Goal: Task Accomplishment & Management: Use online tool/utility

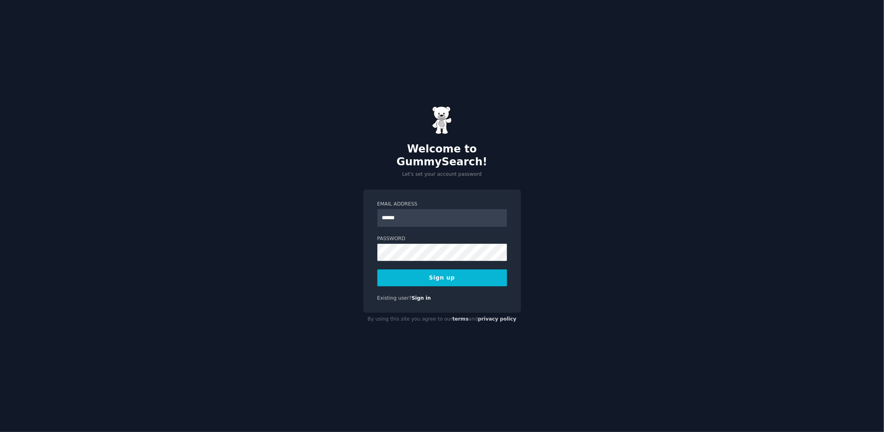
type input "**********"
click at [374, 249] on div "**********" at bounding box center [442, 252] width 158 height 124
click at [376, 246] on div "**********" at bounding box center [442, 252] width 158 height 124
click at [446, 272] on button "Sign up" at bounding box center [442, 278] width 130 height 17
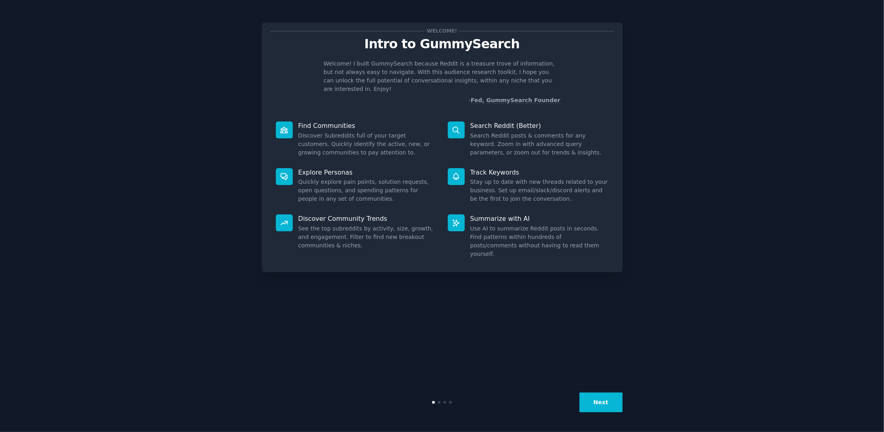
click at [601, 406] on button "Next" at bounding box center [600, 403] width 43 height 20
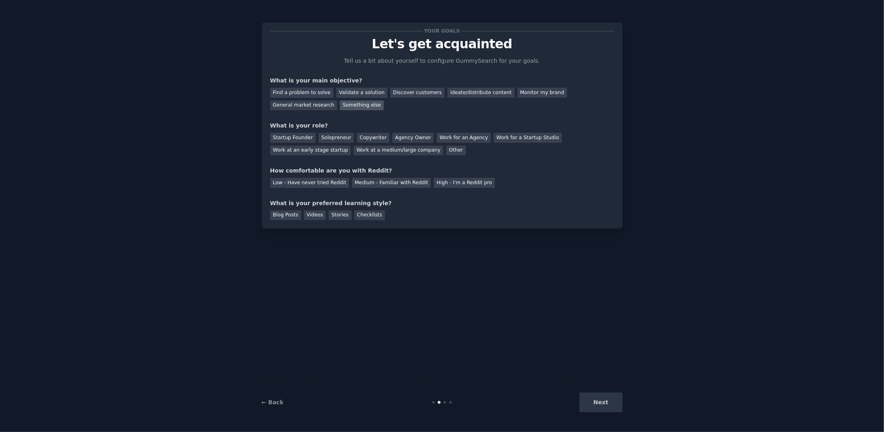
click at [340, 106] on div "Something else" at bounding box center [362, 106] width 44 height 10
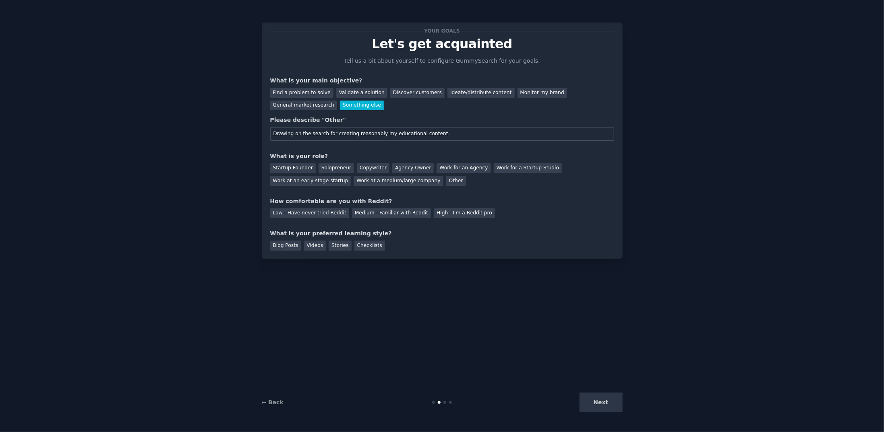
drag, startPoint x: 349, startPoint y: 135, endPoint x: 374, endPoint y: 135, distance: 24.2
click at [374, 135] on input "Drawing on the search for creating reasonably my educational content." at bounding box center [442, 134] width 344 height 14
click at [330, 134] on input "Drawing on the search for creating reasonably my educational content." at bounding box center [442, 134] width 344 height 14
click at [379, 136] on input "Drawing on the search for reasonably reasonably my educational content." at bounding box center [442, 134] width 344 height 14
type input "Drawing on the search for reasonably creating my educational content."
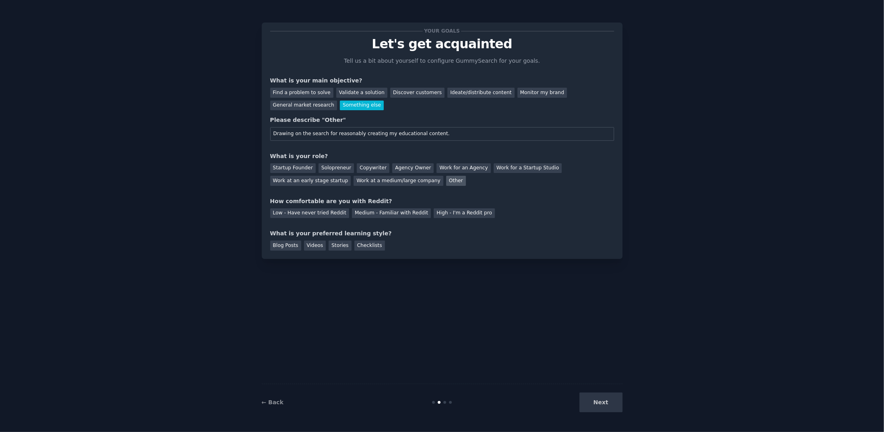
click at [446, 179] on div "Other" at bounding box center [456, 181] width 20 height 10
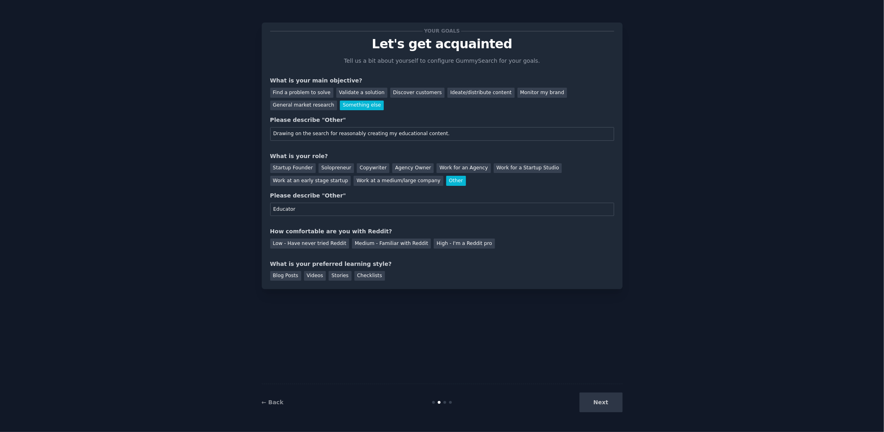
type input "Educator"
drag, startPoint x: 300, startPoint y: 135, endPoint x: 307, endPoint y: 136, distance: 6.9
click at [307, 136] on input "Drawing on the search for reasonably creating my educational content." at bounding box center [442, 134] width 344 height 14
click at [314, 136] on input "Drawing on search for reasonably creating my educational content." at bounding box center [442, 134] width 344 height 14
click at [384, 243] on div "Medium - Familiar with Reddit" at bounding box center [391, 244] width 79 height 10
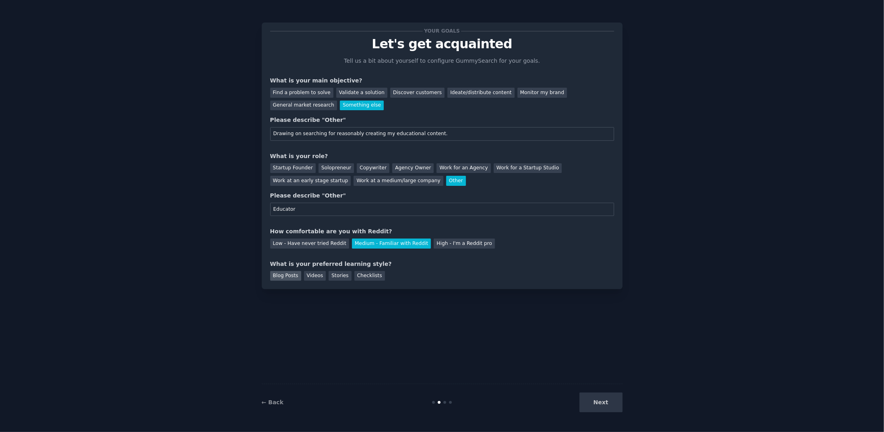
click at [285, 275] on div "Blog Posts" at bounding box center [285, 276] width 31 height 10
click at [290, 135] on input "Drawing on searching for reasonably creating my educational content." at bounding box center [442, 134] width 344 height 14
click at [450, 133] on input "Draw on searching for reasonably creating my educational content." at bounding box center [442, 134] width 344 height 14
click at [347, 135] on input "Draw on searching for reasonably creating my educational content reasonably." at bounding box center [442, 134] width 344 height 14
type input "Draw on searching for creating my educational content reasonably."
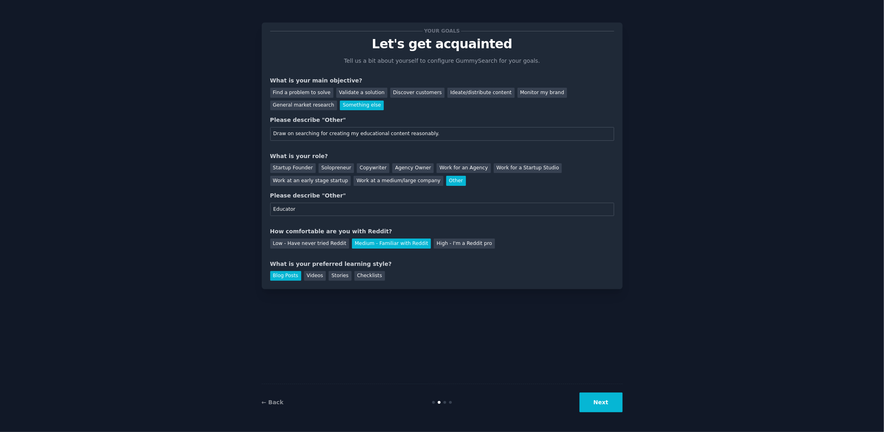
click at [603, 406] on button "Next" at bounding box center [600, 403] width 43 height 20
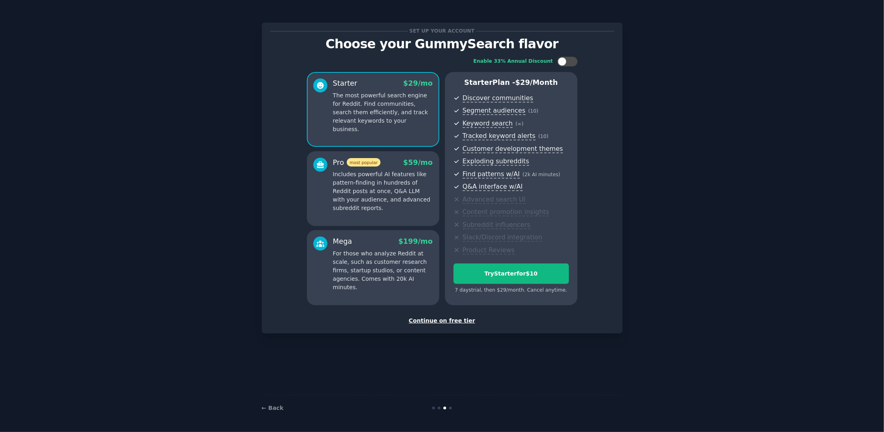
click at [444, 320] on div "Continue on free tier" at bounding box center [442, 321] width 344 height 8
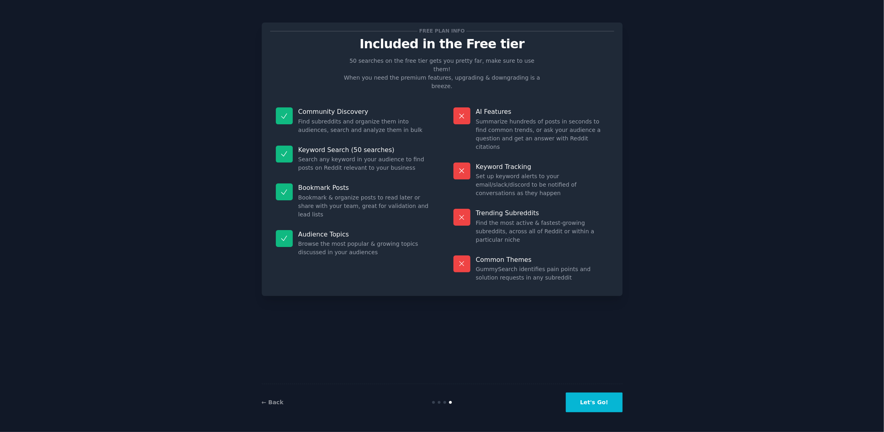
click at [602, 409] on button "Let's Go!" at bounding box center [594, 403] width 56 height 20
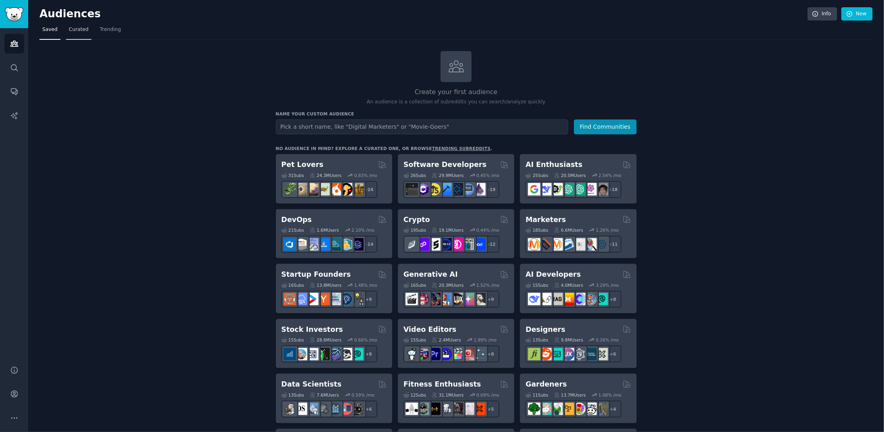
click at [78, 31] on span "Curated" at bounding box center [79, 29] width 20 height 7
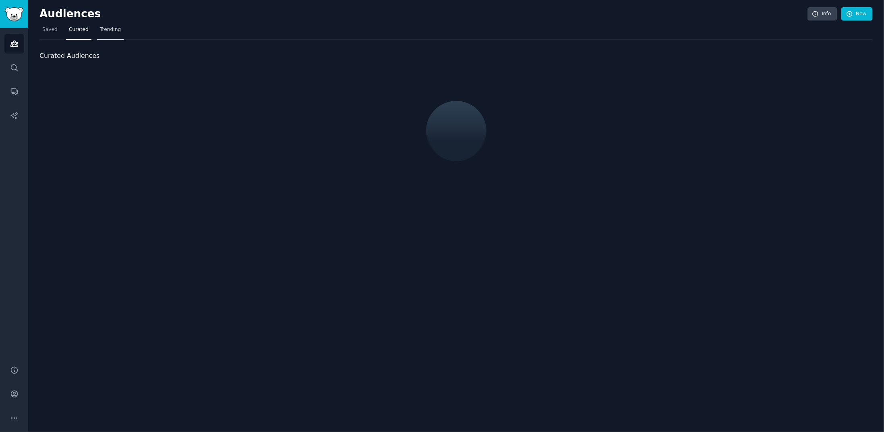
click at [110, 29] on span "Trending" at bounding box center [110, 29] width 21 height 7
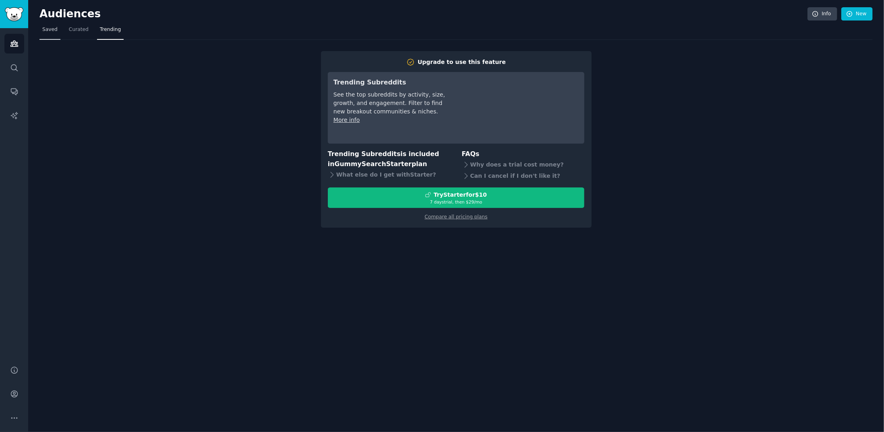
click at [52, 29] on span "Saved" at bounding box center [49, 29] width 15 height 7
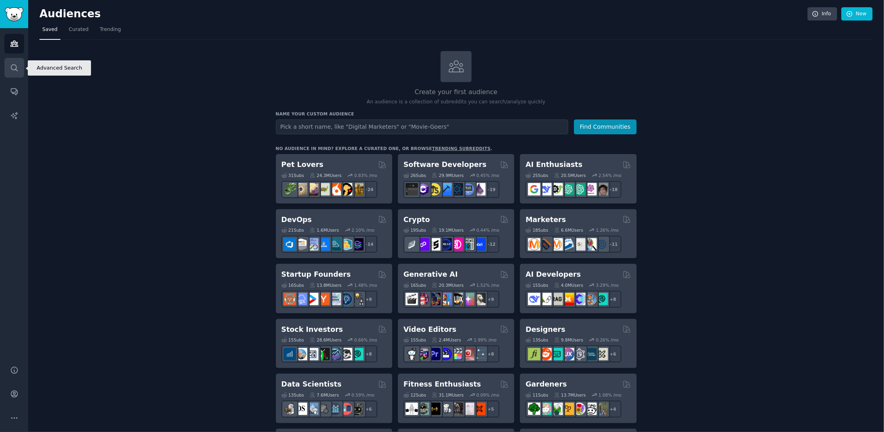
click at [15, 66] on icon "Sidebar" at bounding box center [14, 68] width 8 height 8
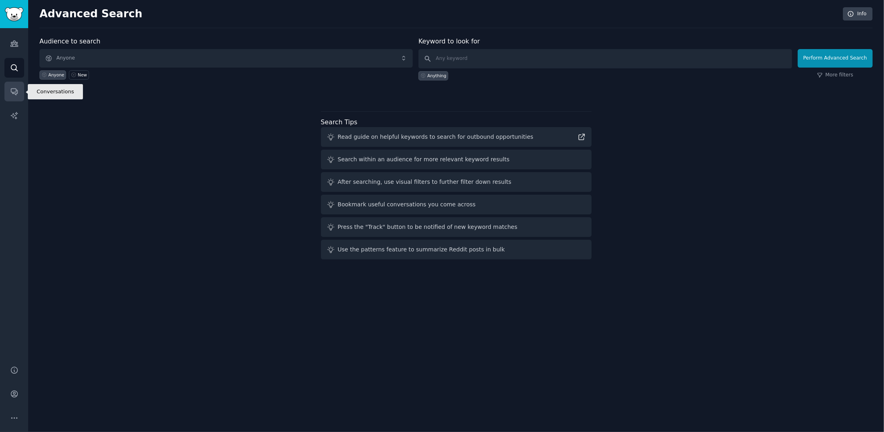
click at [19, 93] on link "Conversations" at bounding box center [14, 92] width 20 height 20
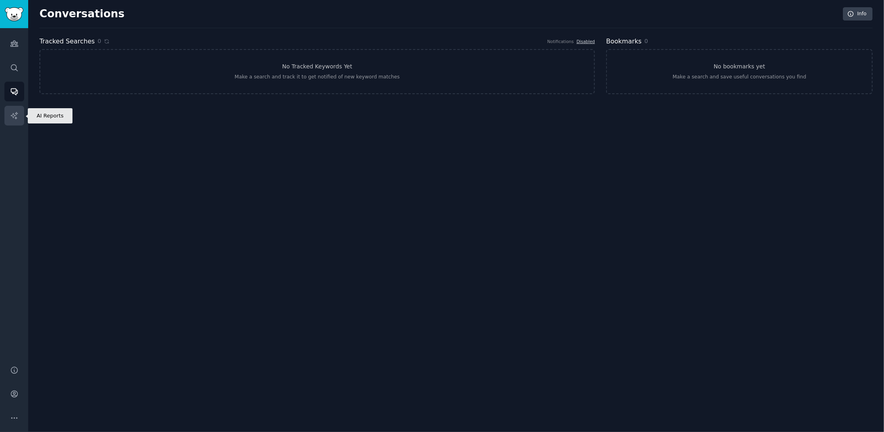
click at [20, 119] on link "AI Reports" at bounding box center [14, 116] width 20 height 20
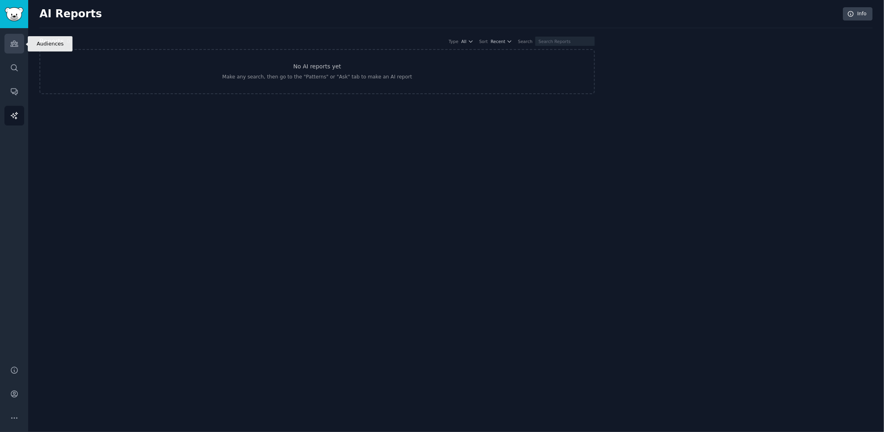
click at [19, 46] on link "Audiences" at bounding box center [14, 44] width 20 height 20
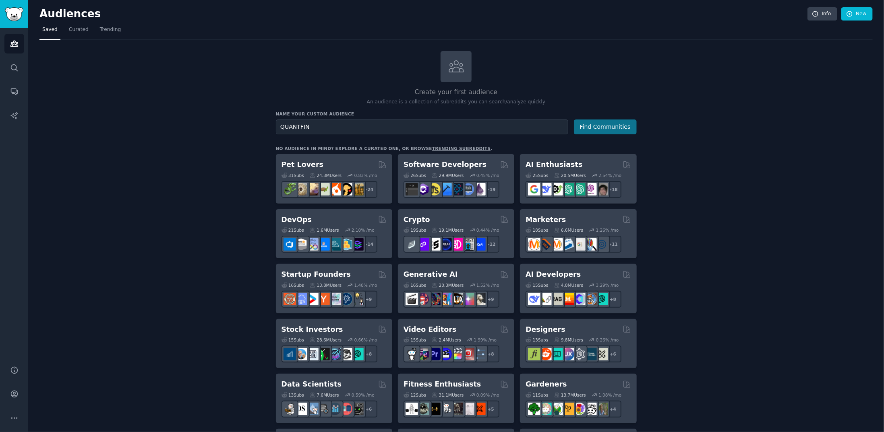
type input "QUANTFIN"
click at [611, 128] on button "Find Communities" at bounding box center [605, 127] width 63 height 15
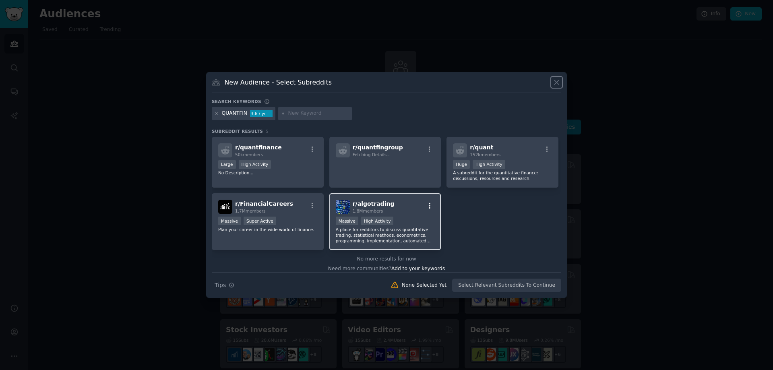
click at [429, 207] on icon "button" at bounding box center [430, 206] width 2 height 6
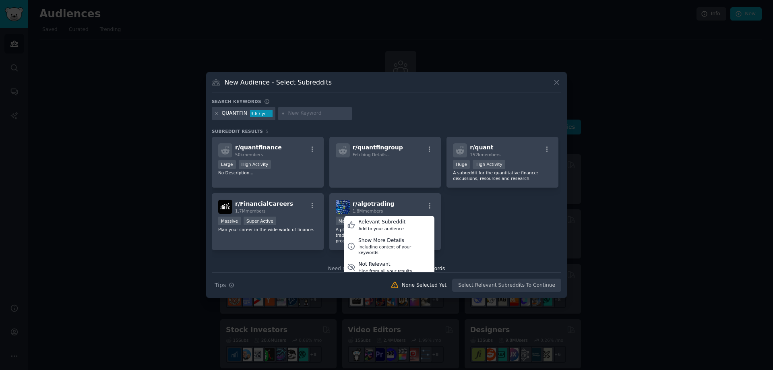
click at [488, 208] on div "r/ quantfinance 50k members Large High Activity No Description... r/ quantfingr…" at bounding box center [386, 193] width 349 height 113
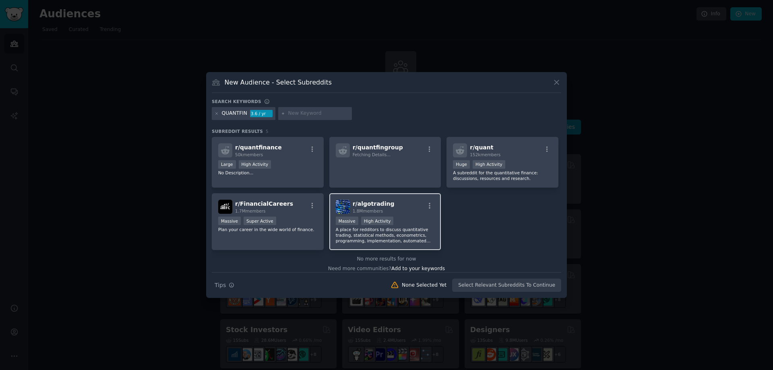
click at [399, 209] on div "r/ algotrading 1.8M members" at bounding box center [385, 207] width 99 height 14
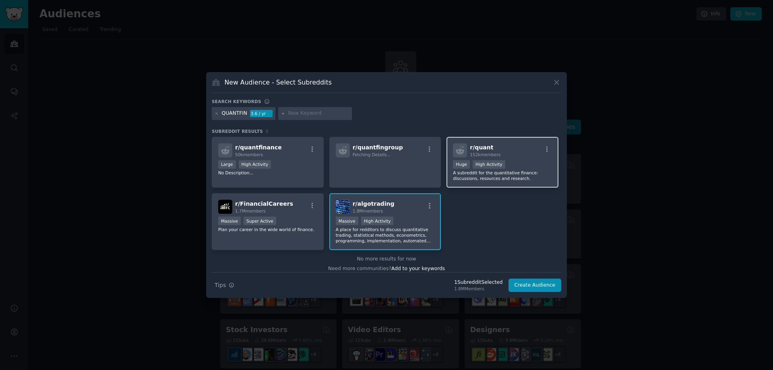
click at [510, 153] on div "r/ quant 152k members" at bounding box center [502, 150] width 99 height 14
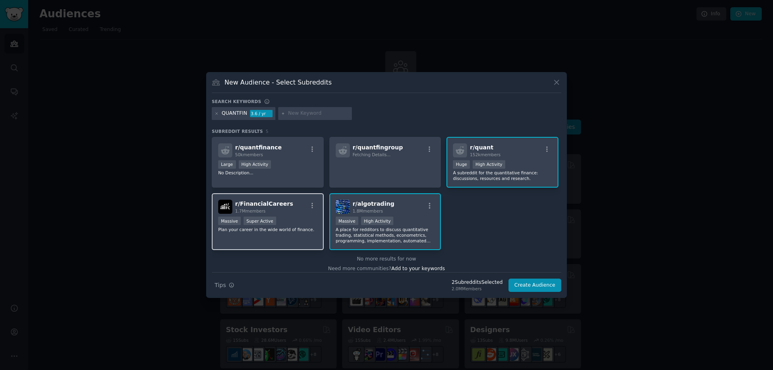
click at [299, 210] on div "r/ FinancialCareers 1.7M members" at bounding box center [267, 207] width 99 height 14
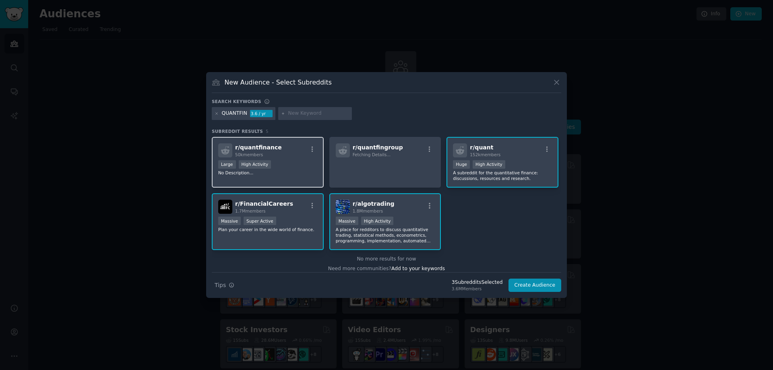
click at [290, 162] on div "Large High Activity" at bounding box center [267, 165] width 99 height 10
click at [528, 284] on button "Create Audience" at bounding box center [534, 286] width 53 height 14
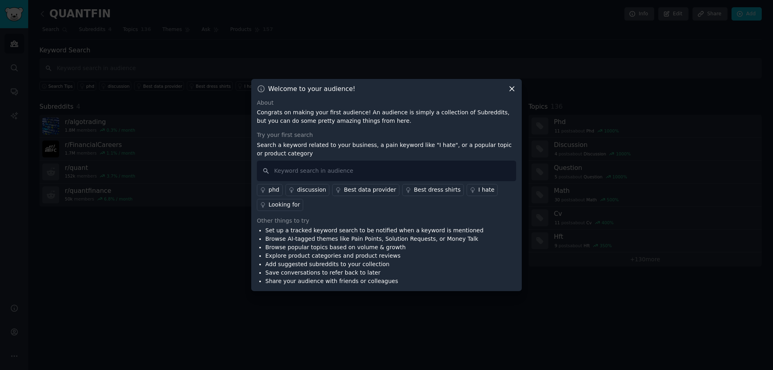
click at [511, 89] on icon at bounding box center [512, 89] width 8 height 8
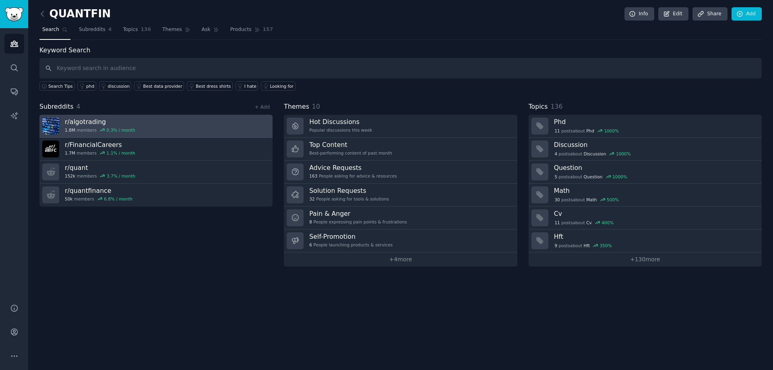
click at [177, 122] on link "r/ algotrading 1.8M members 0.3 % / month" at bounding box center [155, 126] width 233 height 23
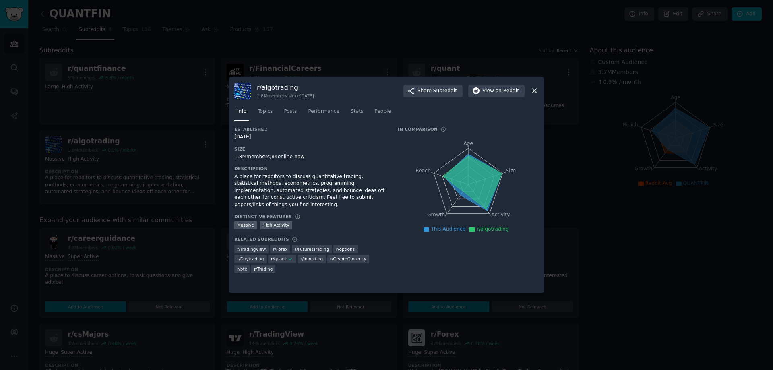
click at [537, 91] on icon at bounding box center [534, 91] width 8 height 8
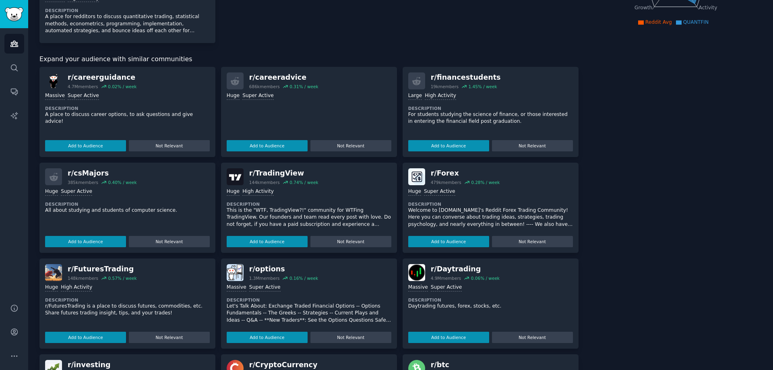
scroll to position [242, 0]
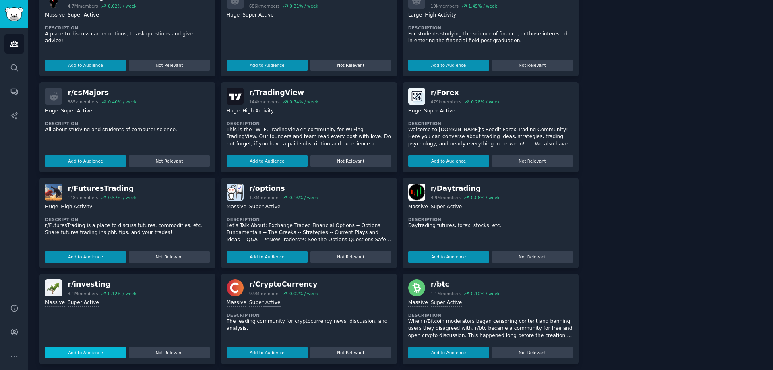
click at [96, 354] on button "Add to Audience" at bounding box center [85, 352] width 81 height 11
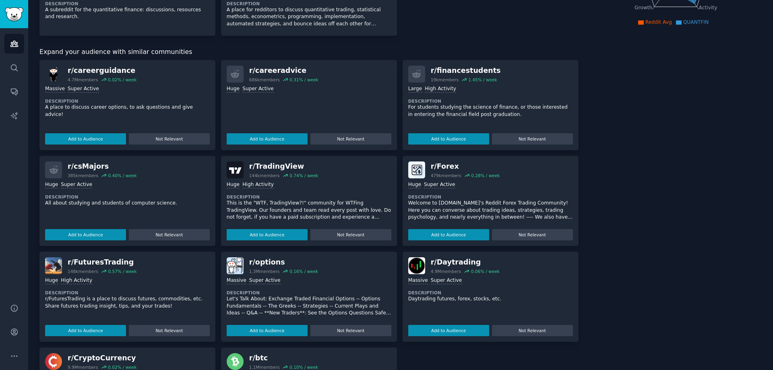
scroll to position [201, 0]
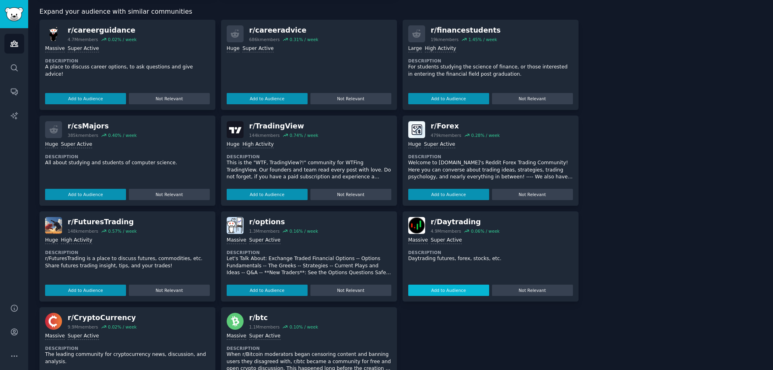
click at [452, 292] on button "Add to Audience" at bounding box center [448, 290] width 81 height 11
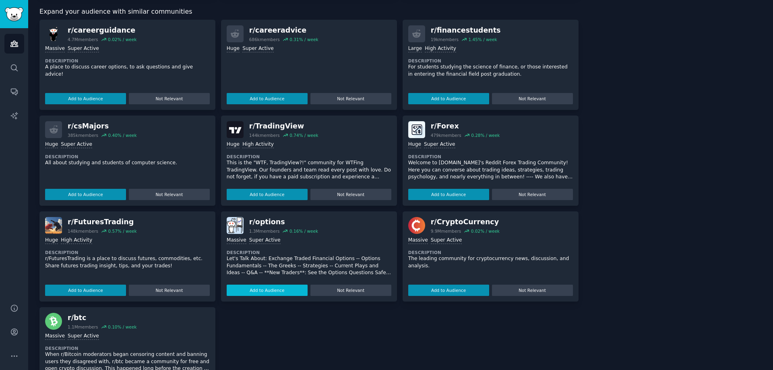
click at [289, 290] on button "Add to Audience" at bounding box center [267, 290] width 81 height 11
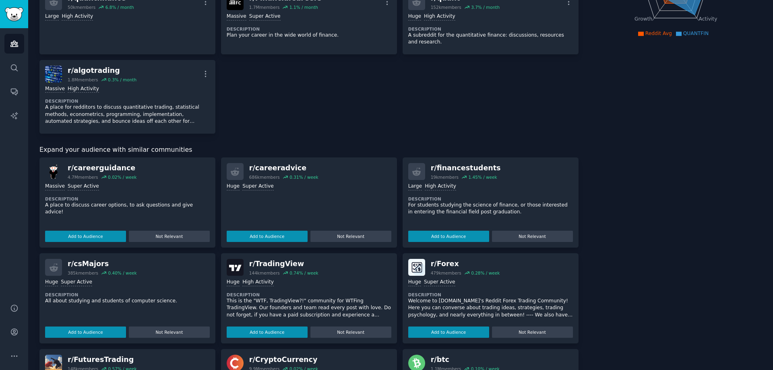
scroll to position [0, 0]
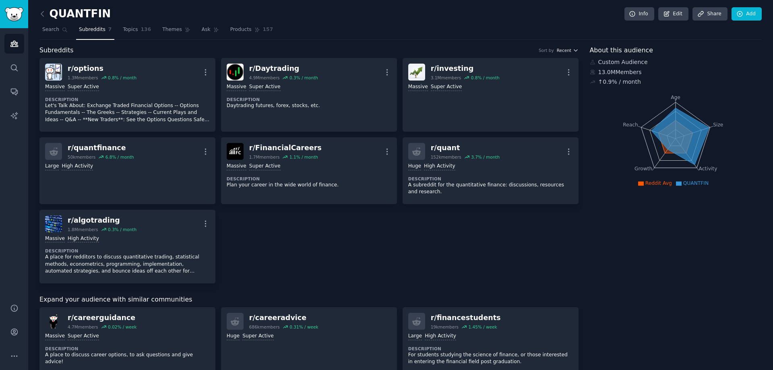
click at [574, 52] on icon "button" at bounding box center [576, 50] width 6 height 6
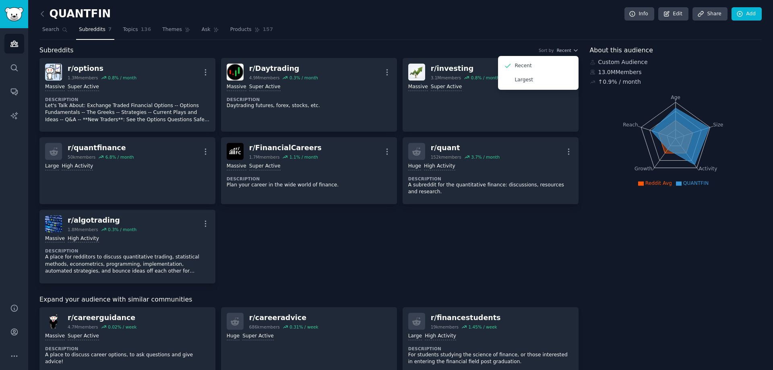
click at [613, 230] on div "About this audience Custom Audience 13.0M Members ↑ 0.9 % / month Age Size Acti…" at bounding box center [676, 317] width 172 height 544
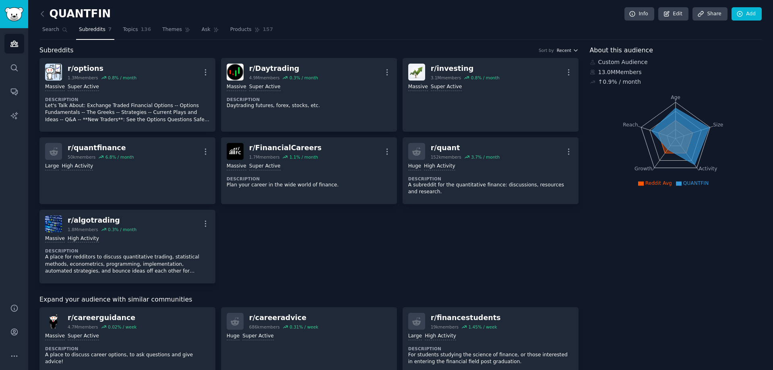
click at [573, 51] on icon "button" at bounding box center [576, 50] width 6 height 6
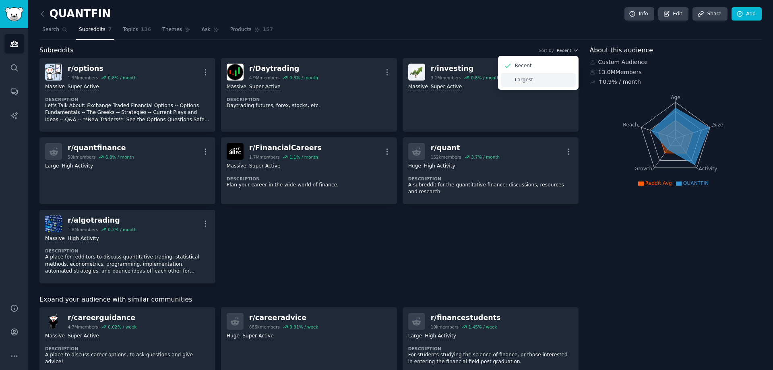
click at [530, 81] on div "Largest" at bounding box center [538, 80] width 75 height 14
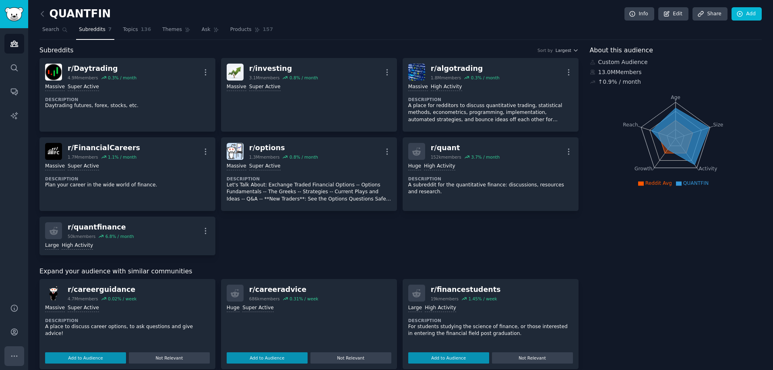
click at [17, 354] on icon "Sidebar" at bounding box center [14, 356] width 8 height 8
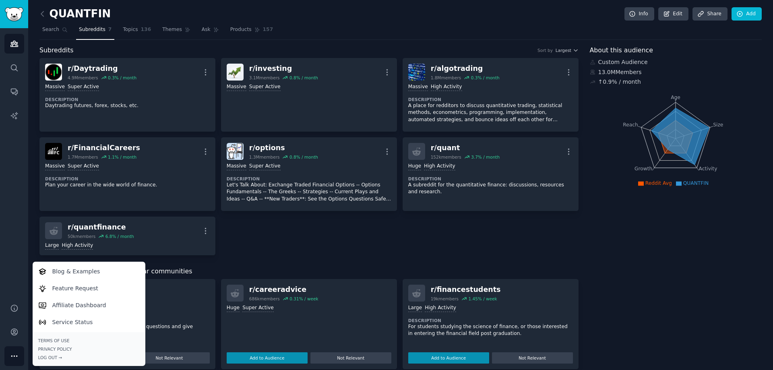
click at [372, 15] on div "QUANTFIN Info Edit Share Add" at bounding box center [400, 15] width 722 height 17
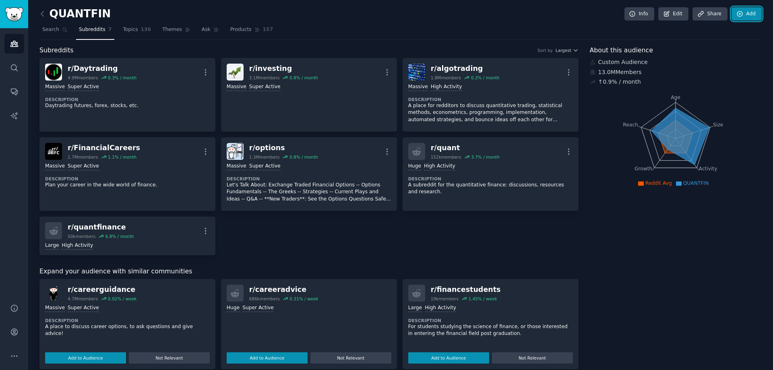
click at [741, 17] on icon at bounding box center [739, 13] width 7 height 7
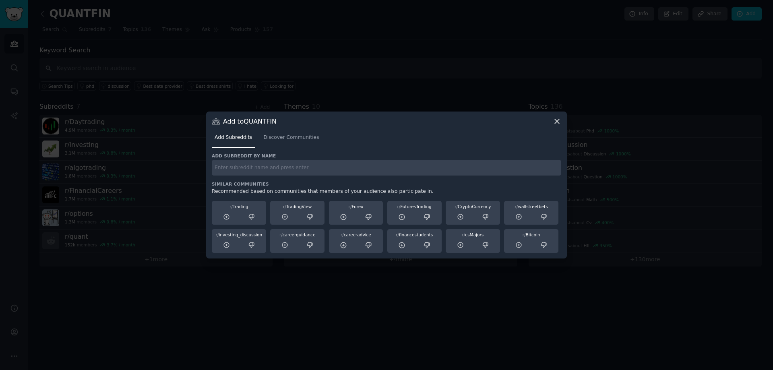
click at [557, 124] on icon at bounding box center [557, 121] width 8 height 8
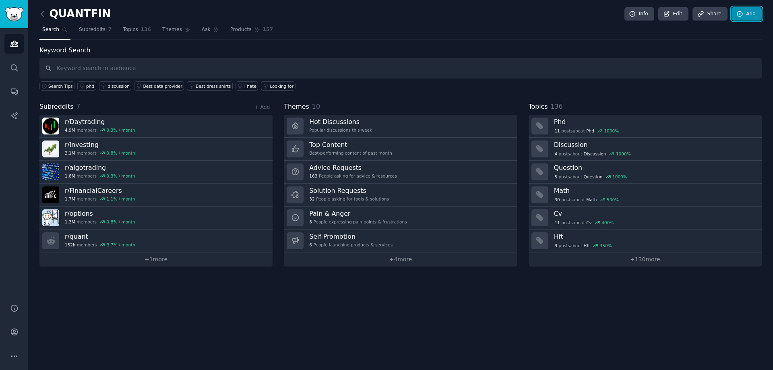
click at [741, 18] on link "Add" at bounding box center [746, 14] width 30 height 14
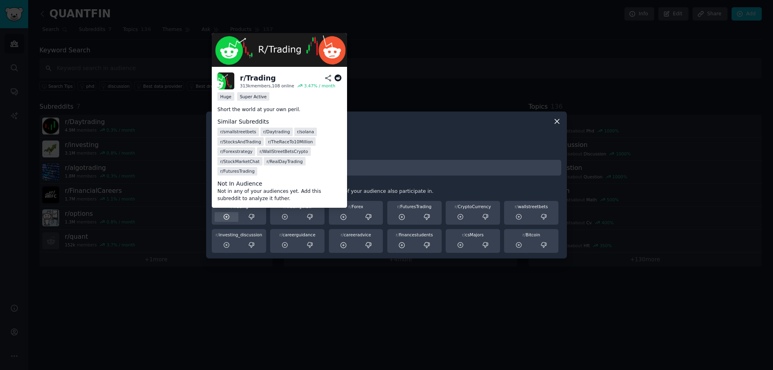
click at [229, 216] on icon at bounding box center [226, 216] width 5 height 5
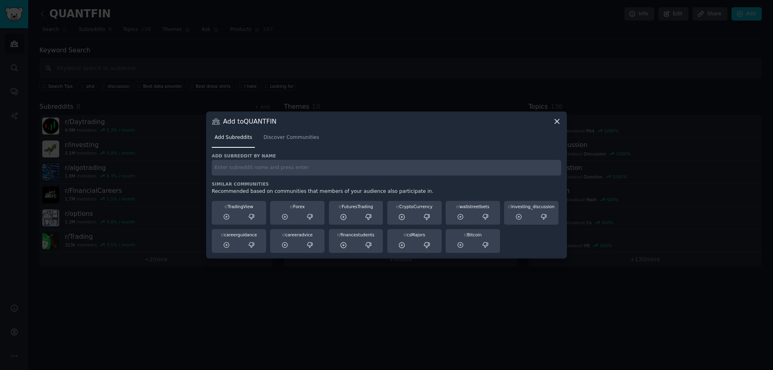
click at [560, 120] on icon at bounding box center [557, 121] width 8 height 8
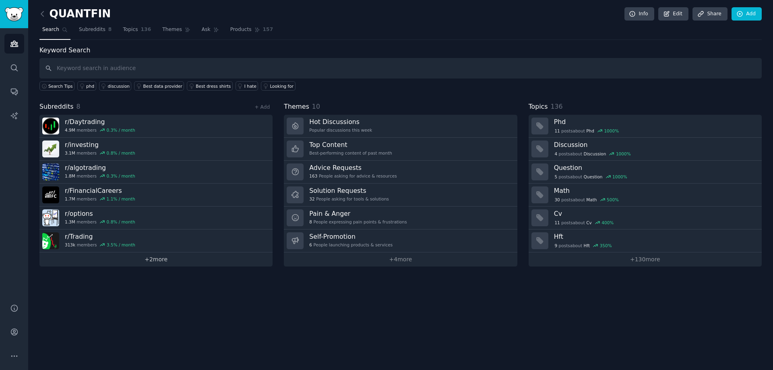
click at [153, 260] on link "+ 2 more" at bounding box center [155, 259] width 233 height 14
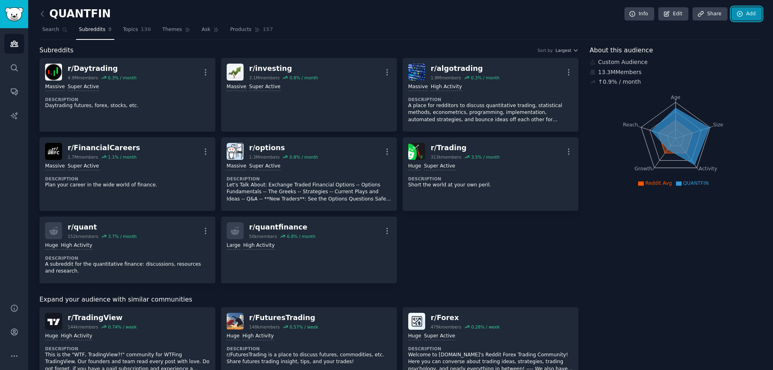
click at [743, 12] on link "Add" at bounding box center [746, 14] width 30 height 14
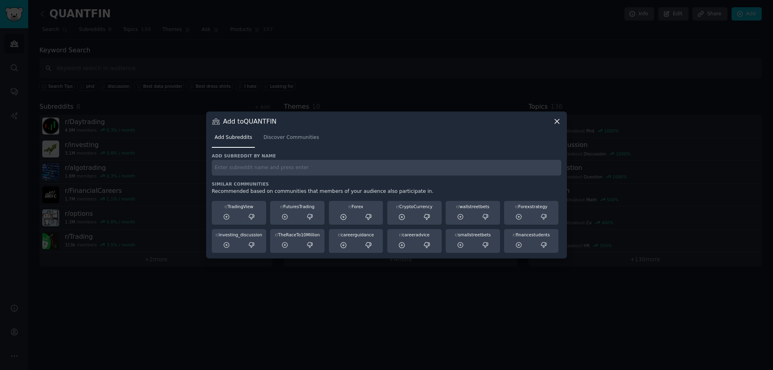
drag, startPoint x: 252, startPoint y: 165, endPoint x: 256, endPoint y: 168, distance: 4.7
click at [253, 166] on input "text" at bounding box center [386, 168] width 349 height 16
drag, startPoint x: 248, startPoint y: 168, endPoint x: 199, endPoint y: 169, distance: 48.7
click at [199, 169] on div "​ Add to QUANTFIN Add Subreddits Discover Communities Add subreddit by name r/l…" at bounding box center [386, 185] width 767 height 370
paste input "machinelearning"
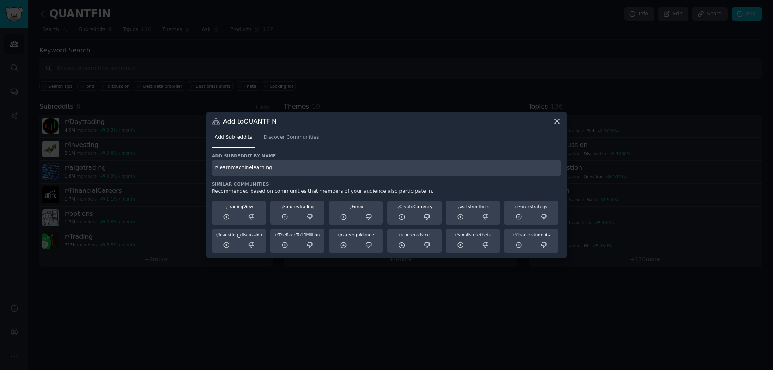
click at [355, 169] on input "r/learnmachinelearning" at bounding box center [386, 168] width 349 height 16
click at [296, 167] on input "r/learnmachinelearning" at bounding box center [386, 168] width 349 height 16
type input "r/learnmachinelearning"
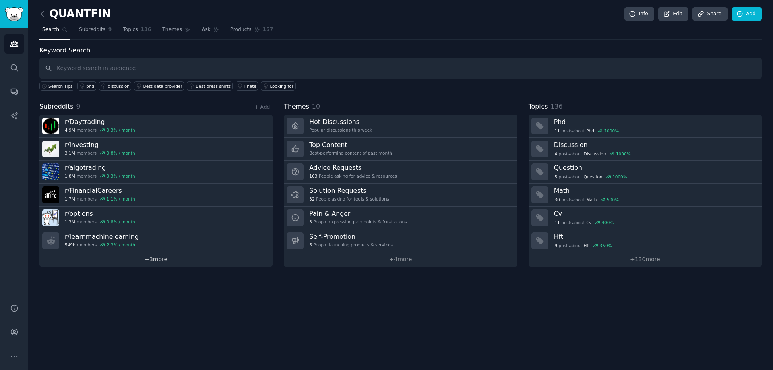
click at [166, 264] on link "+ 3 more" at bounding box center [155, 259] width 233 height 14
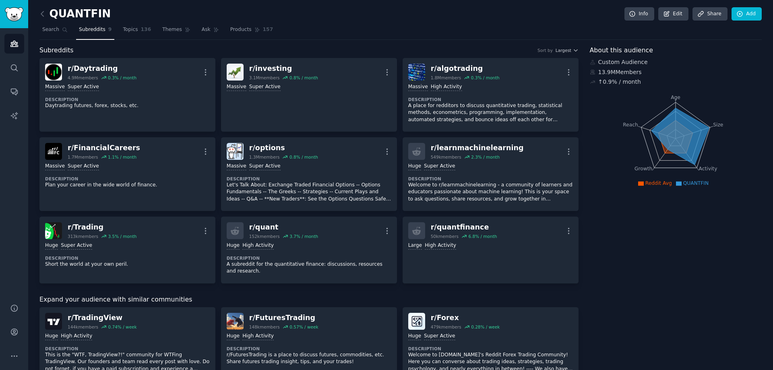
click at [691, 147] on icon at bounding box center [680, 136] width 58 height 57
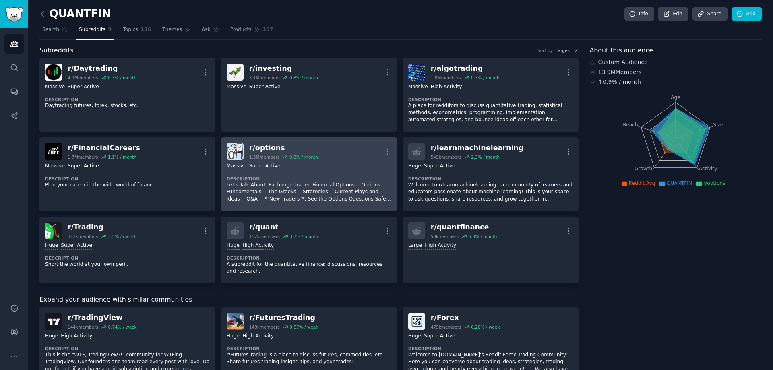
click at [340, 164] on div "Massive Super Active" at bounding box center [309, 167] width 165 height 8
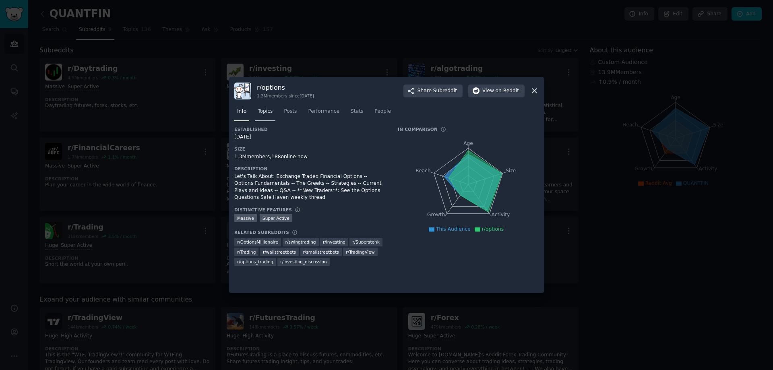
click at [266, 110] on span "Topics" at bounding box center [265, 111] width 15 height 7
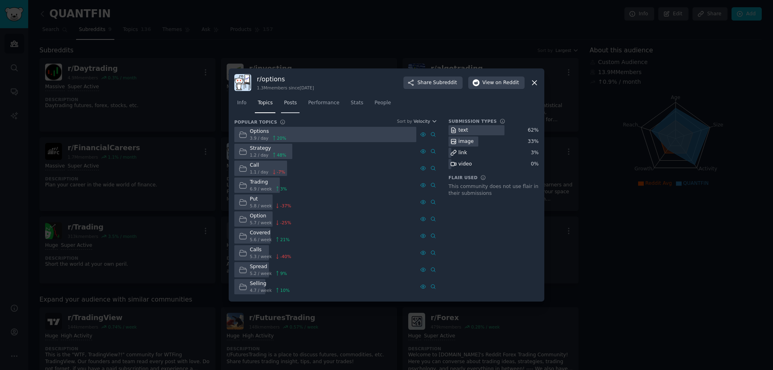
click at [289, 102] on span "Posts" at bounding box center [290, 102] width 13 height 7
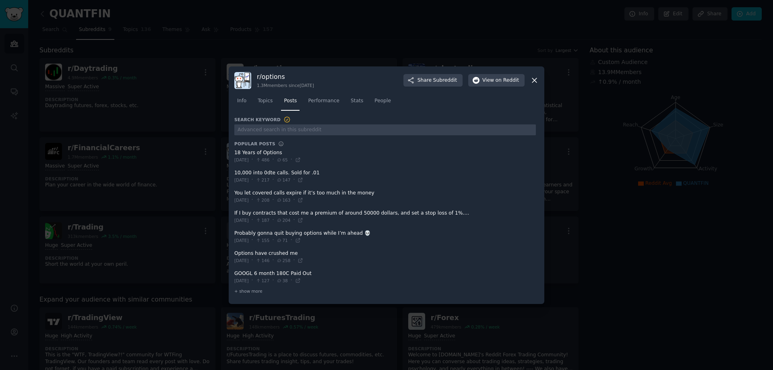
click at [537, 80] on icon at bounding box center [534, 80] width 8 height 8
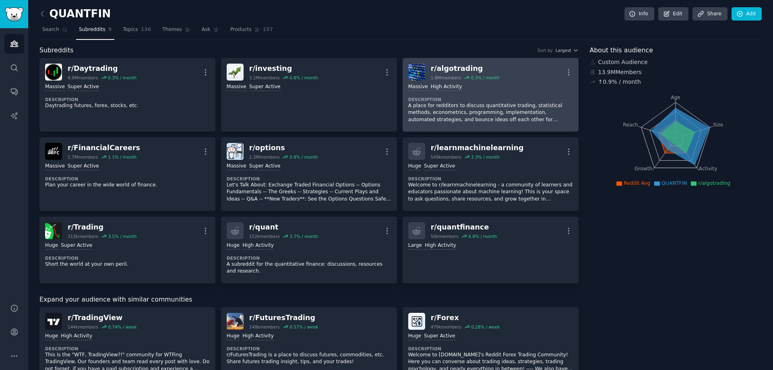
click at [512, 87] on div "Massive High Activity" at bounding box center [490, 87] width 165 height 8
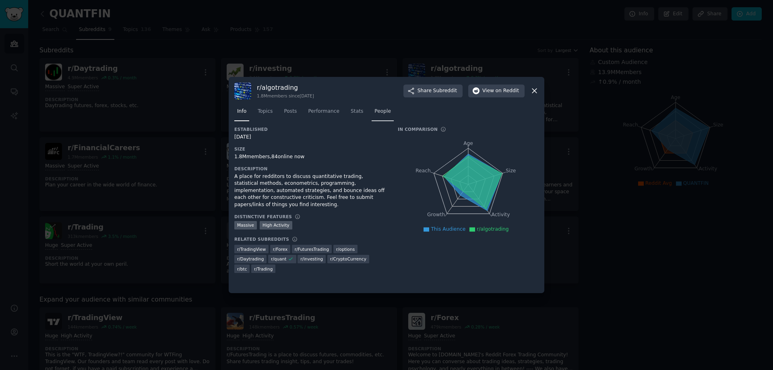
click at [378, 116] on link "People" at bounding box center [383, 113] width 22 height 17
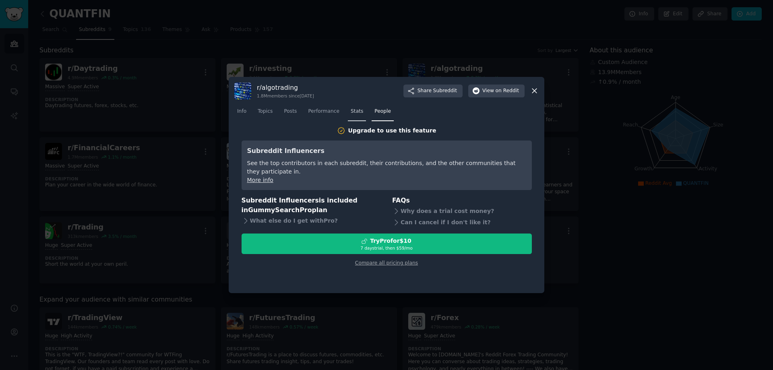
click at [351, 114] on span "Stats" at bounding box center [357, 111] width 12 height 7
click at [329, 112] on span "Performance" at bounding box center [323, 111] width 31 height 7
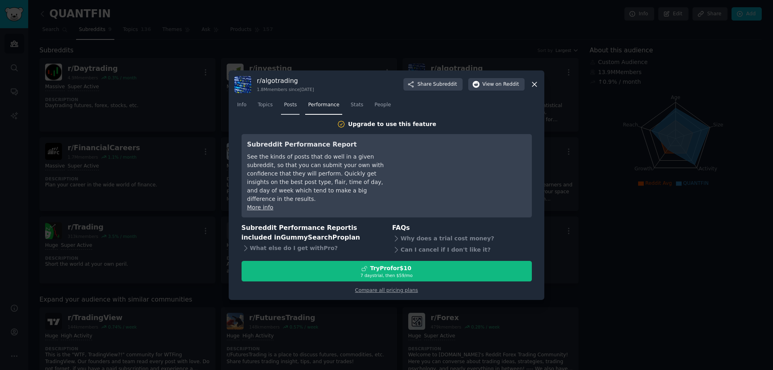
click at [287, 109] on span "Posts" at bounding box center [290, 104] width 13 height 7
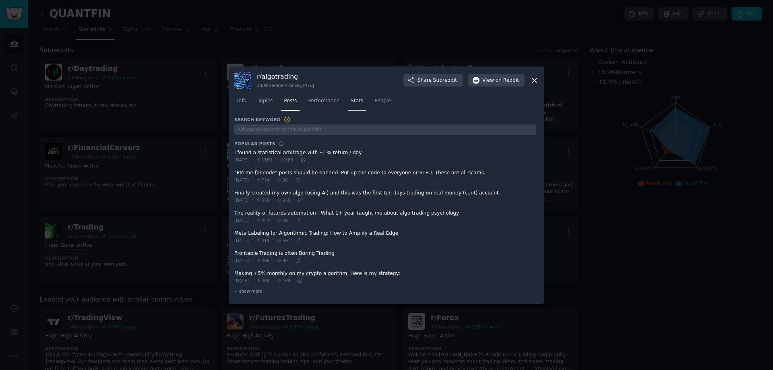
click at [351, 102] on span "Stats" at bounding box center [357, 100] width 12 height 7
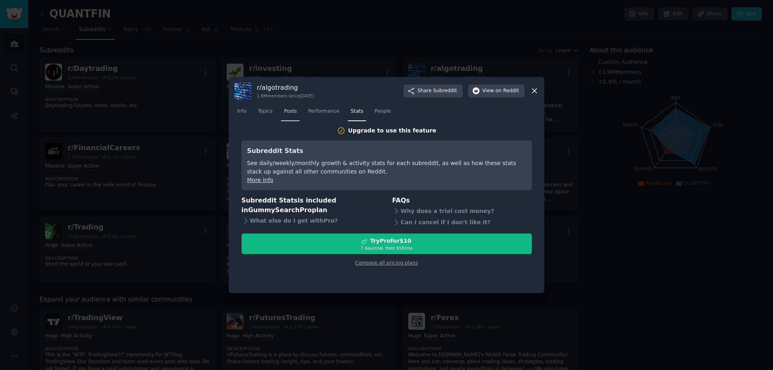
click at [292, 111] on span "Posts" at bounding box center [290, 111] width 13 height 7
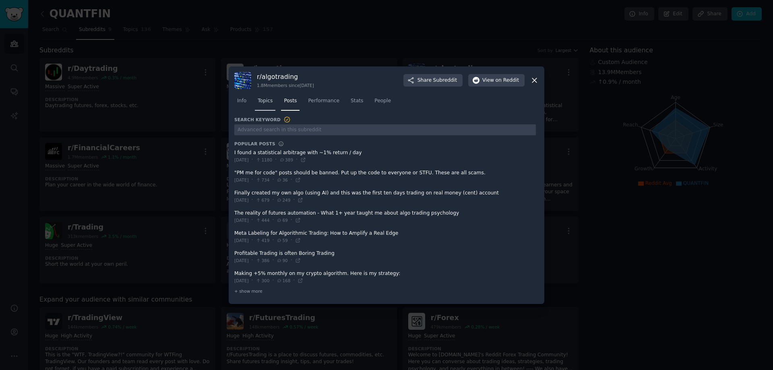
click at [264, 112] on div "Info Topics Posts Performance Stats People" at bounding box center [386, 102] width 304 height 27
click at [239, 101] on span "Info" at bounding box center [241, 100] width 9 height 7
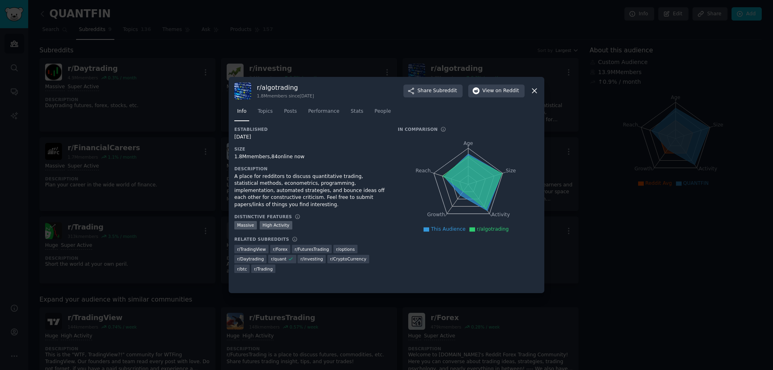
click at [537, 90] on icon at bounding box center [534, 91] width 8 height 8
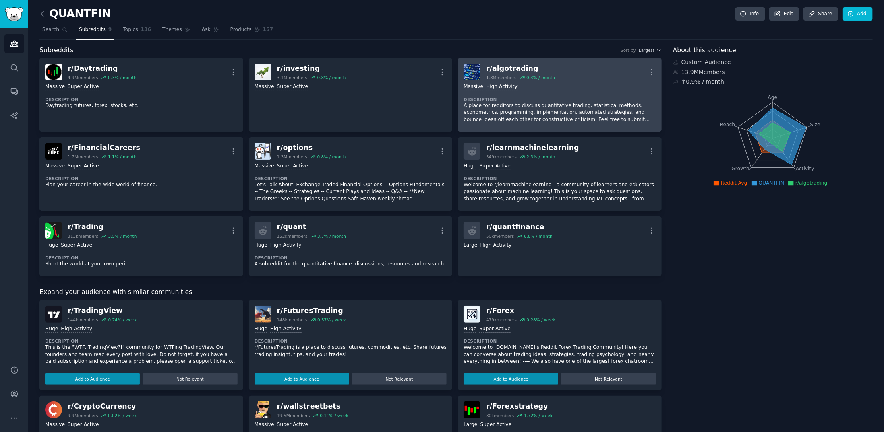
click at [574, 75] on div "r/ algotrading 1.8M members 0.3 % / month More" at bounding box center [559, 72] width 192 height 17
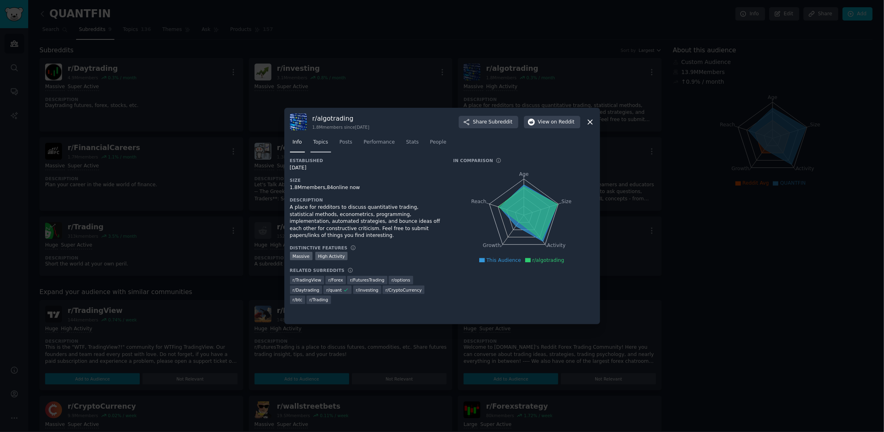
click at [322, 143] on span "Topics" at bounding box center [320, 142] width 15 height 7
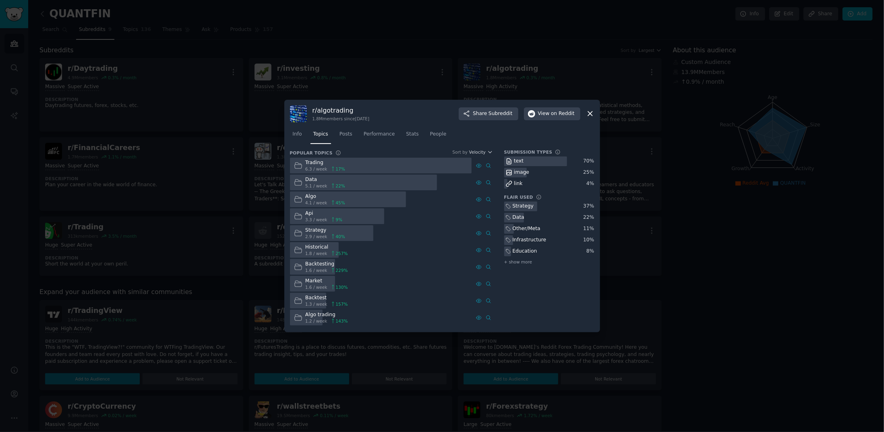
click at [591, 113] on icon at bounding box center [590, 113] width 8 height 8
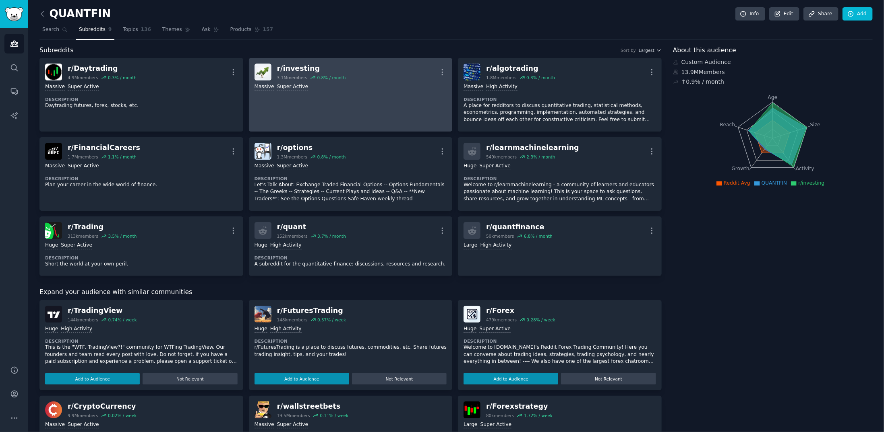
click at [411, 90] on div ">= 95th percentile for submissions / day Massive Super Active" at bounding box center [350, 87] width 192 height 8
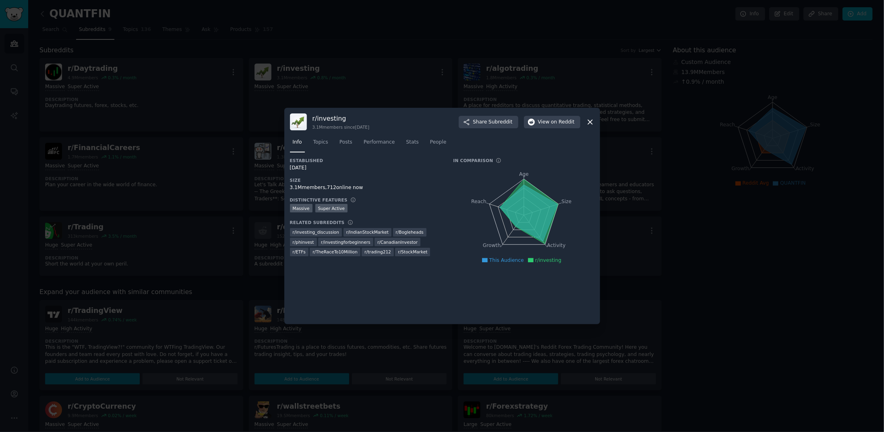
click at [588, 124] on icon at bounding box center [590, 122] width 4 height 4
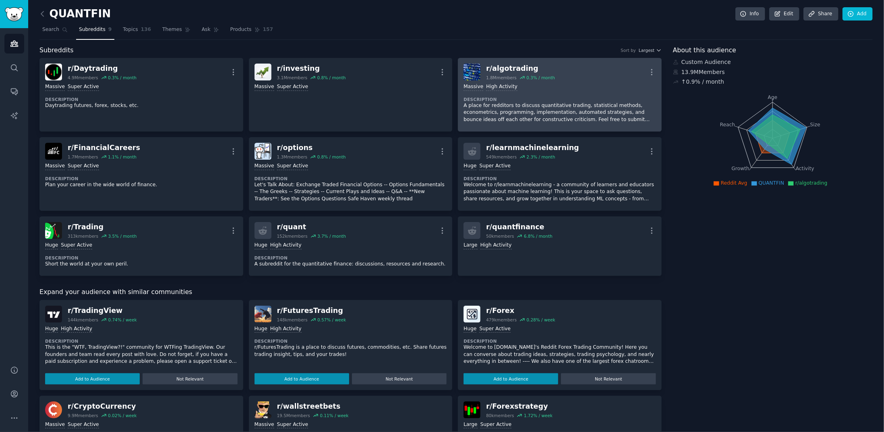
click at [527, 71] on div "r/ algotrading" at bounding box center [520, 69] width 69 height 10
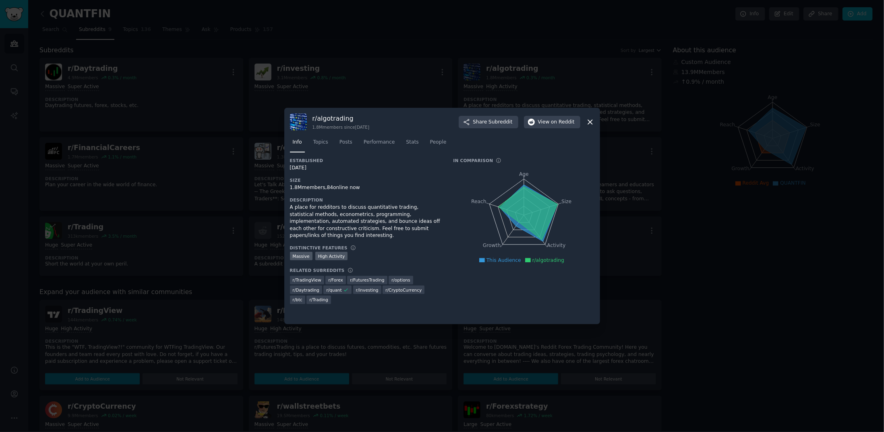
click at [593, 122] on icon at bounding box center [590, 122] width 8 height 8
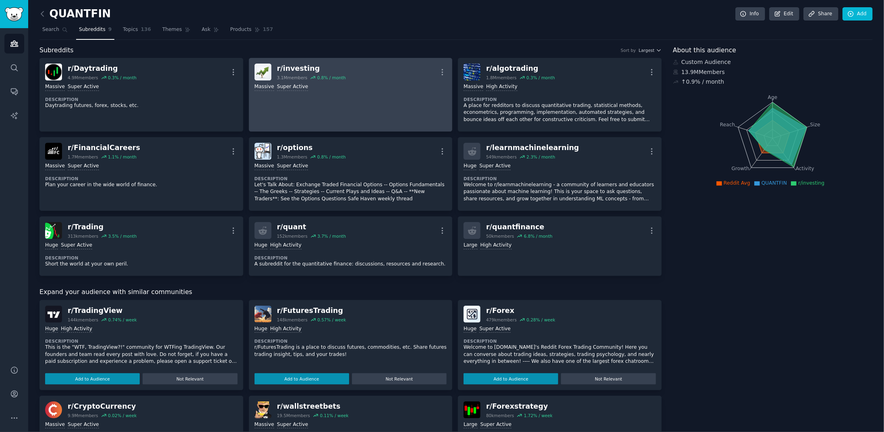
click at [333, 92] on link "r/ investing 3.1M members 0.8 % / month More >= 95th percentile for submissions…" at bounding box center [351, 95] width 204 height 74
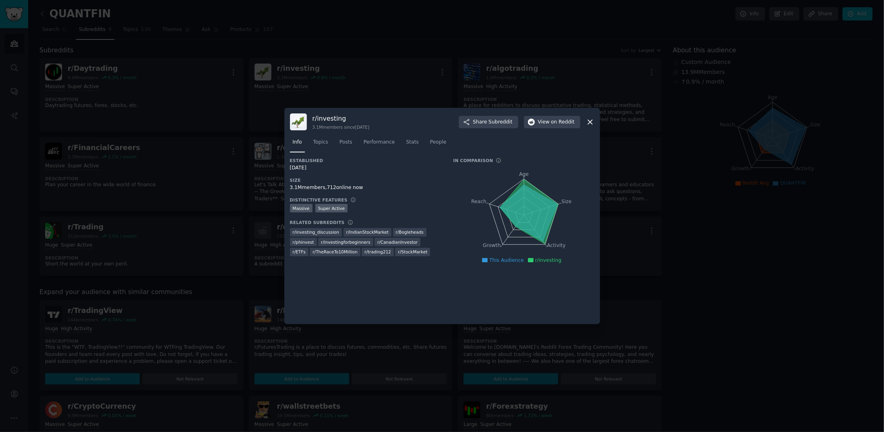
click at [589, 124] on icon at bounding box center [590, 122] width 8 height 8
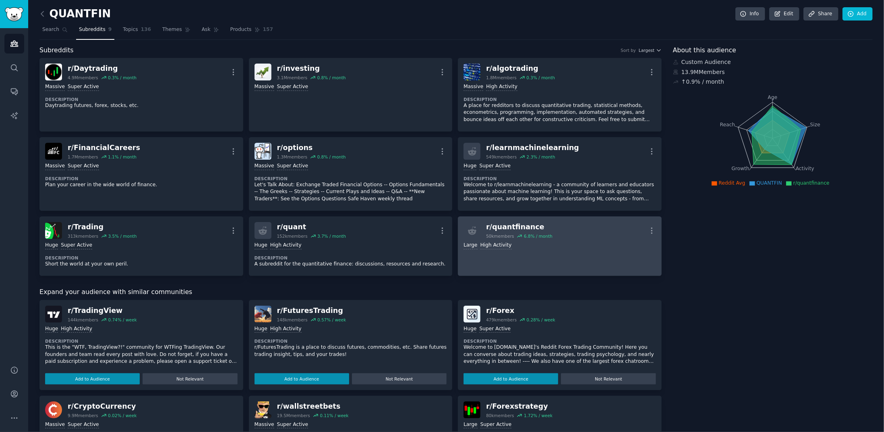
click at [559, 231] on div "r/ quantfinance 50k members 6.8 % / month More" at bounding box center [559, 230] width 192 height 17
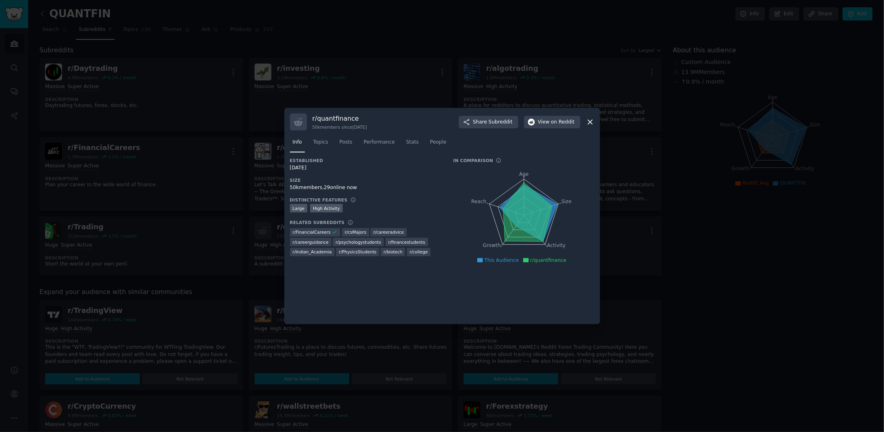
click at [588, 126] on icon at bounding box center [590, 122] width 8 height 8
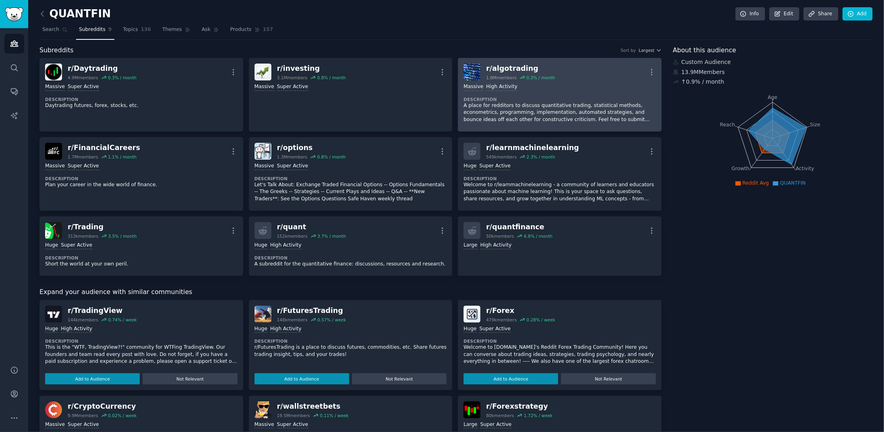
click at [575, 85] on div "1,000,000+ members Massive High Activity" at bounding box center [559, 87] width 192 height 8
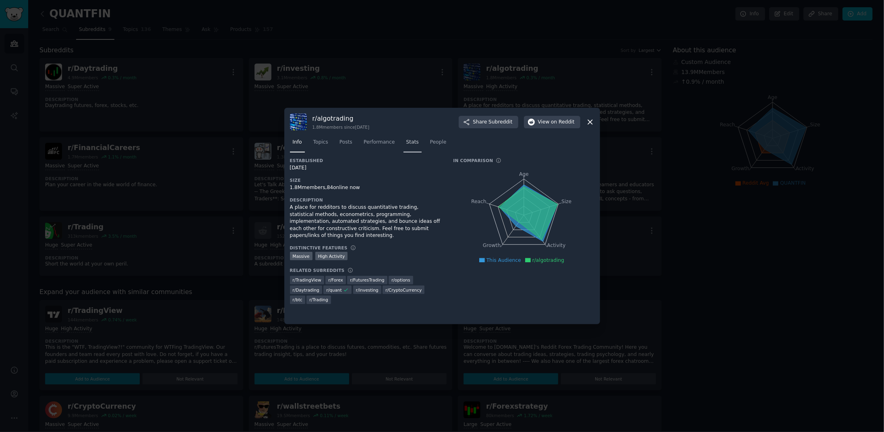
click at [407, 140] on span "Stats" at bounding box center [412, 142] width 12 height 7
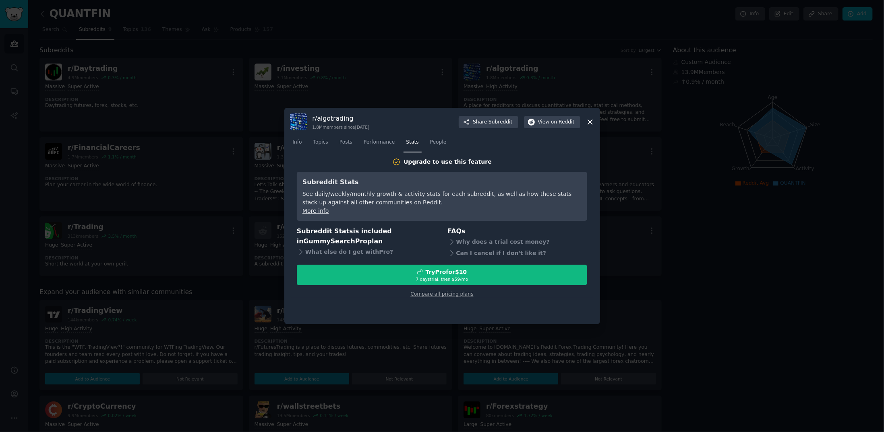
click at [318, 213] on link "More info" at bounding box center [315, 211] width 26 height 6
click at [433, 144] on span "People" at bounding box center [438, 142] width 17 height 7
click at [380, 145] on span "Performance" at bounding box center [378, 142] width 31 height 7
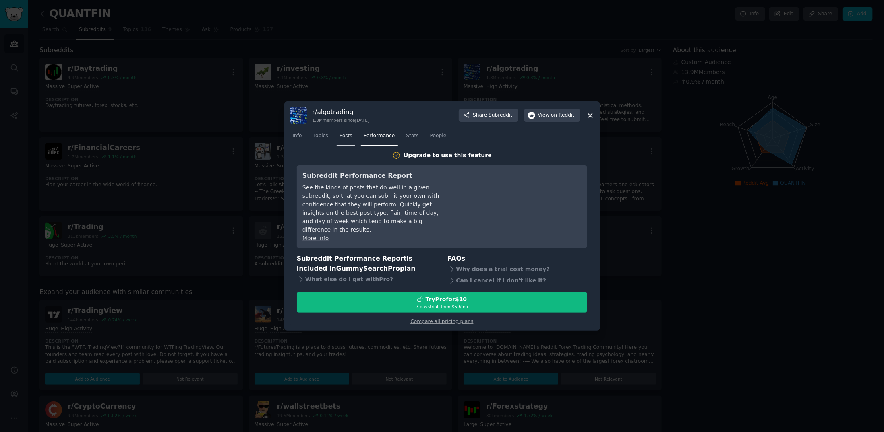
click at [349, 140] on span "Posts" at bounding box center [345, 135] width 13 height 7
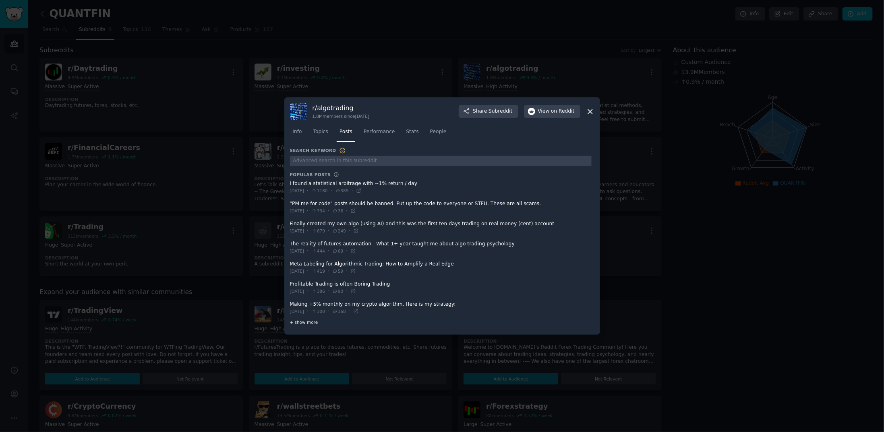
click at [313, 324] on span "+ show more" at bounding box center [304, 323] width 28 height 6
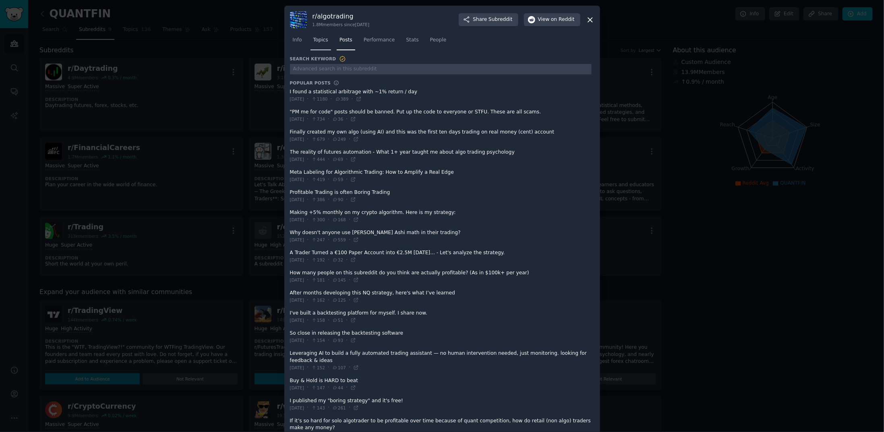
click at [321, 39] on span "Topics" at bounding box center [320, 40] width 15 height 7
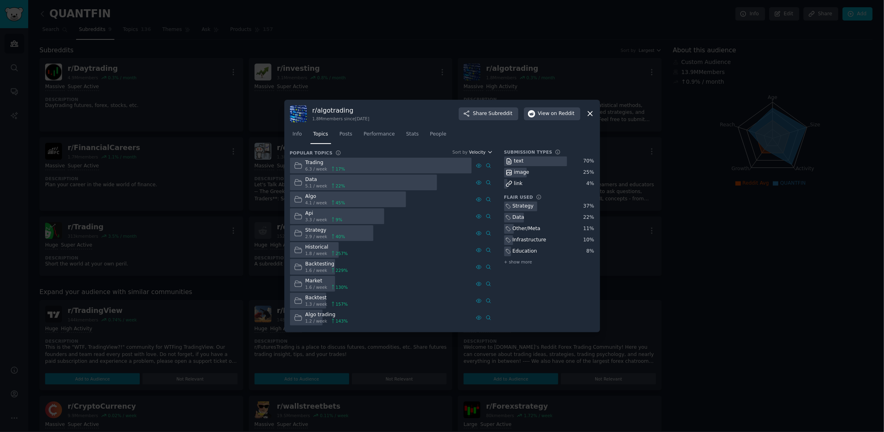
click at [490, 153] on icon "button" at bounding box center [490, 152] width 6 height 6
click at [555, 281] on div "Submission Types text 70 % image 25 % link 4 % Flair Used Strategy 37 % Data 22…" at bounding box center [549, 238] width 90 height 178
click at [509, 264] on span "+ show more" at bounding box center [518, 262] width 28 height 6
click at [591, 115] on icon at bounding box center [590, 113] width 8 height 8
